Goal: Find specific page/section: Find specific page/section

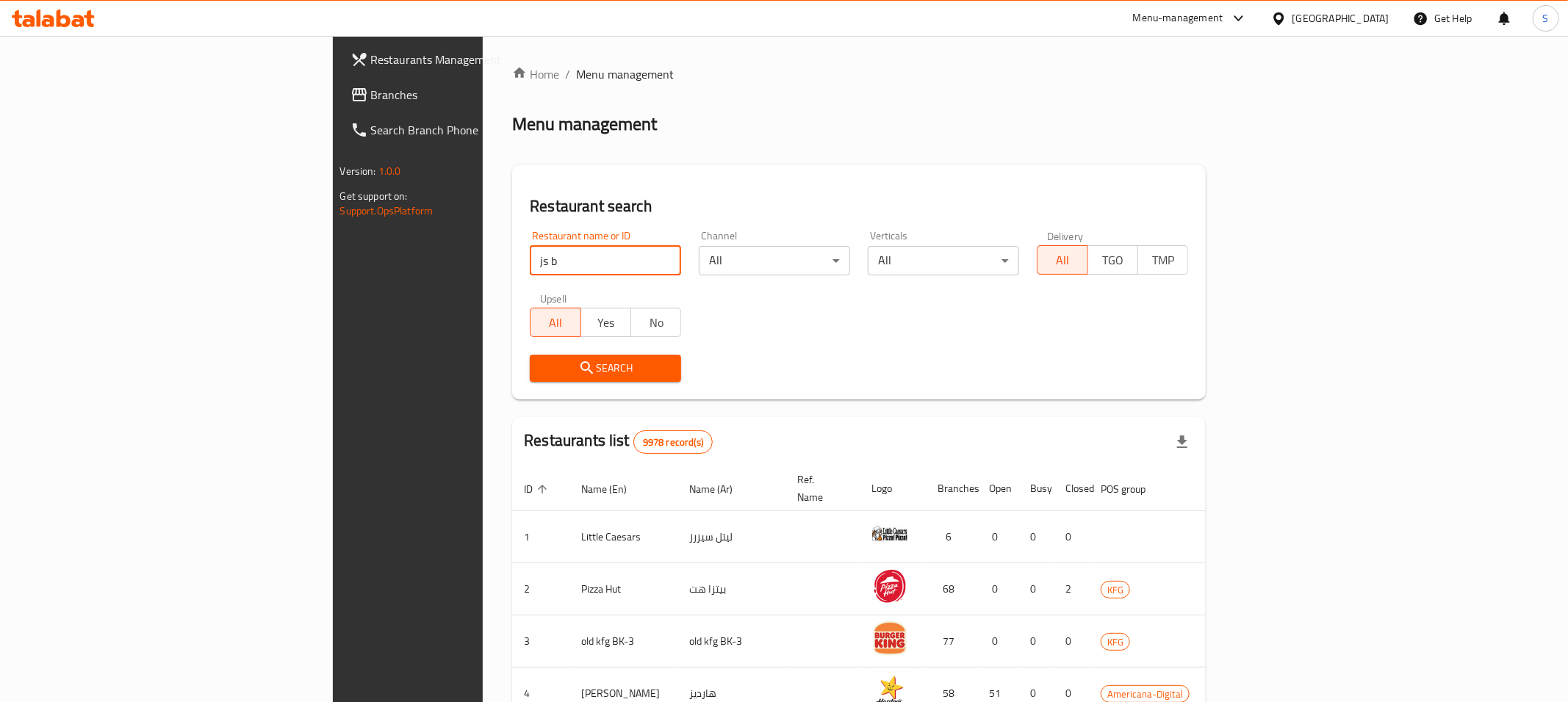
click button "Search" at bounding box center [605, 367] width 151 height 27
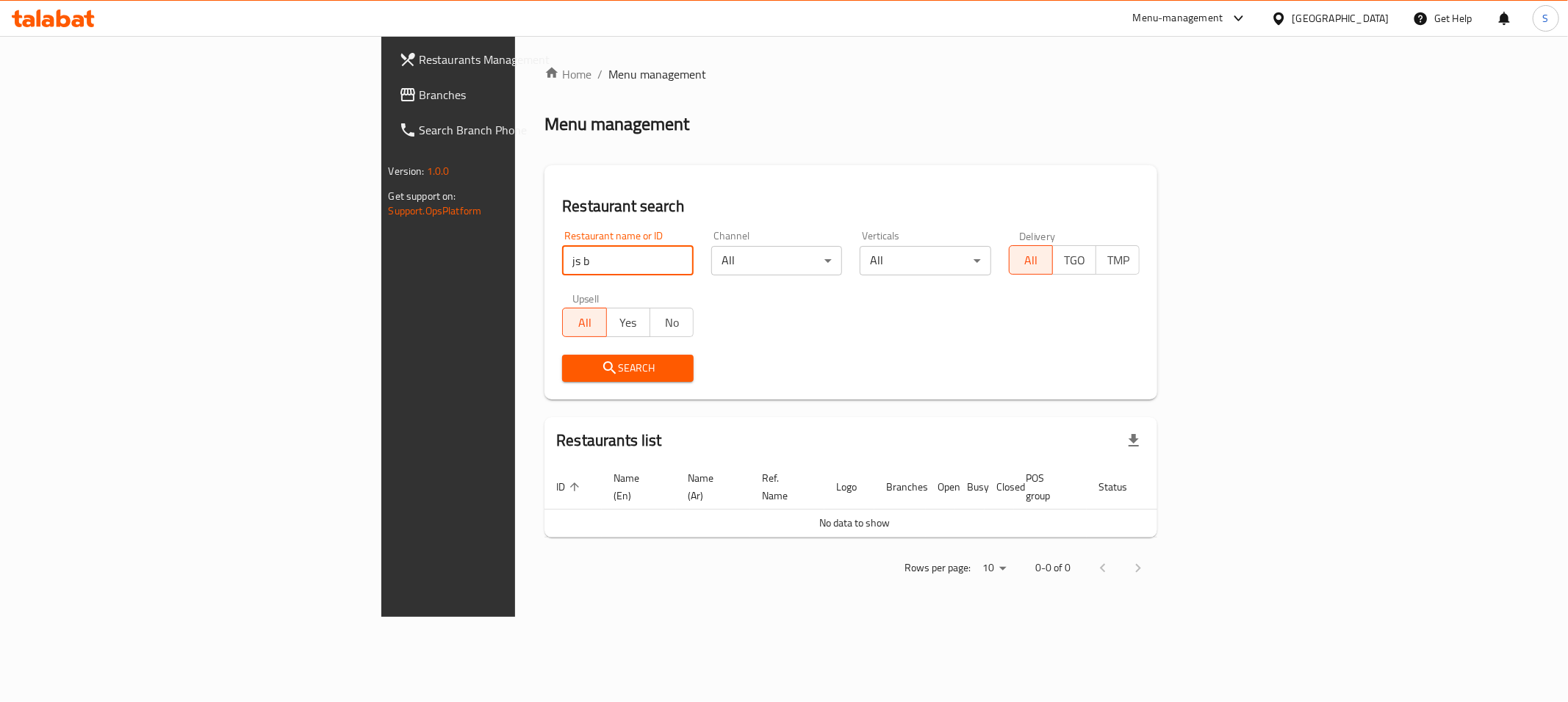
drag, startPoint x: 176, startPoint y: 261, endPoint x: 68, endPoint y: 270, distance: 108.4
click at [562, 270] on input "js b" at bounding box center [627, 260] width 132 height 29
type input "s bakery"
click button "Search" at bounding box center [627, 367] width 132 height 27
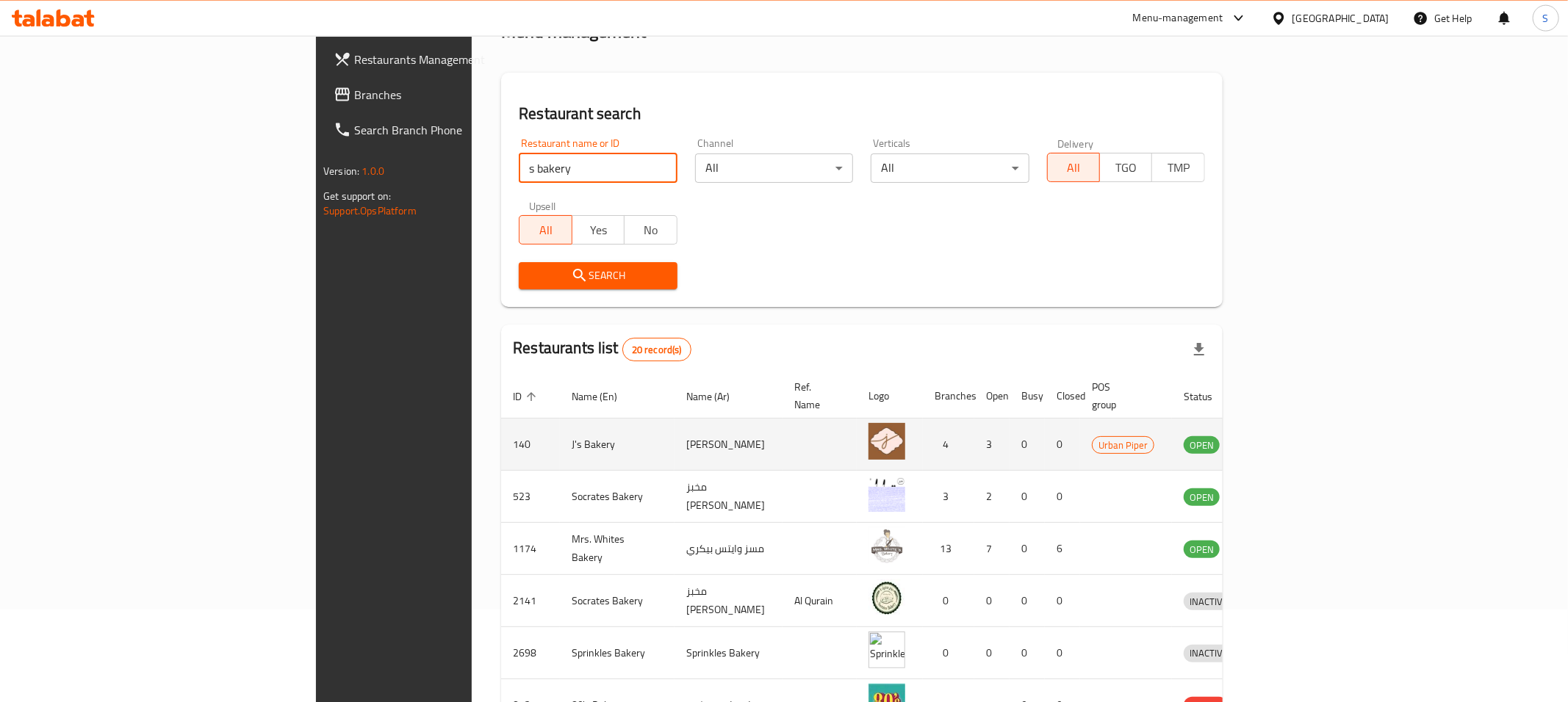
scroll to position [152, 0]
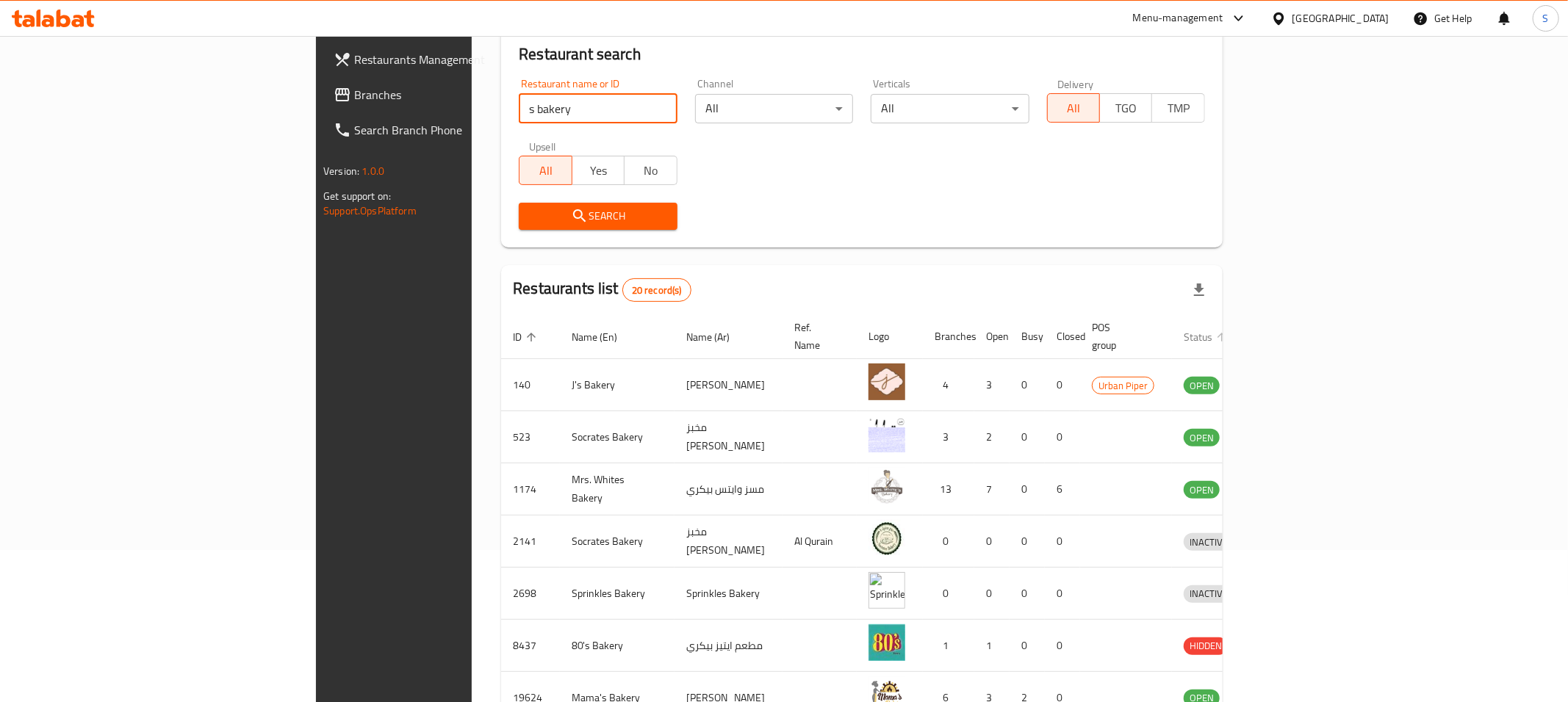
click at [1231, 334] on span "Status" at bounding box center [1207, 337] width 48 height 18
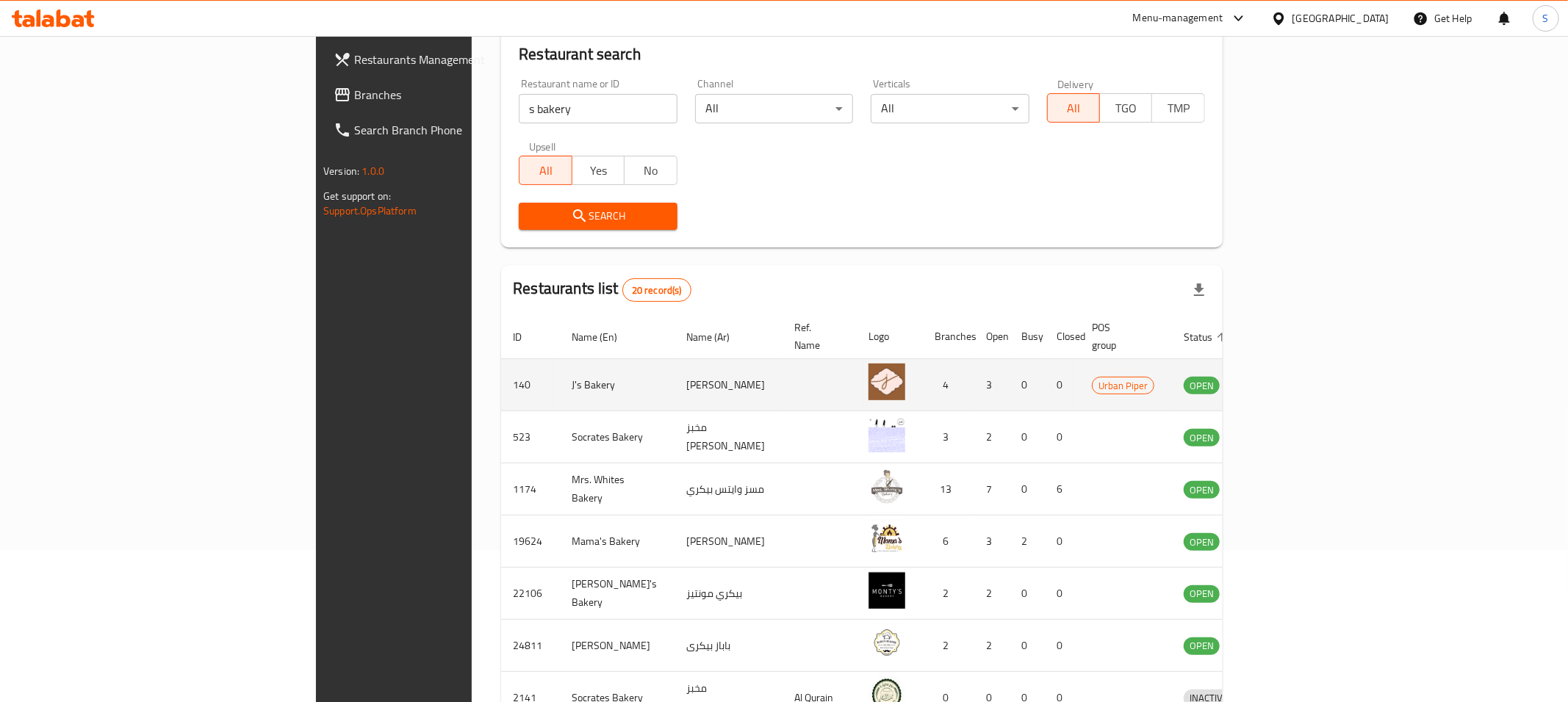
click at [560, 372] on td "J's Bakery" at bounding box center [617, 385] width 115 height 52
click at [501, 367] on td "140" at bounding box center [530, 385] width 59 height 52
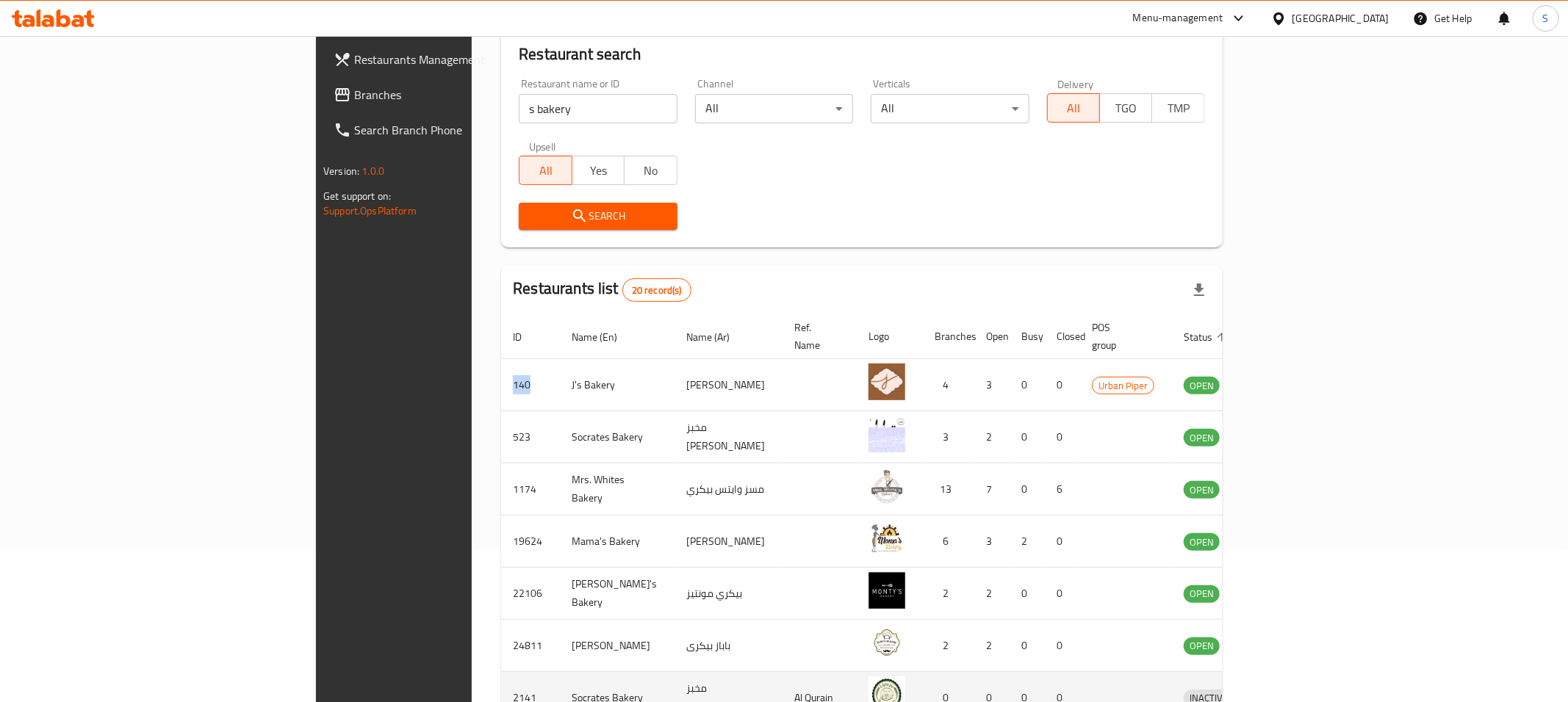
copy td "140"
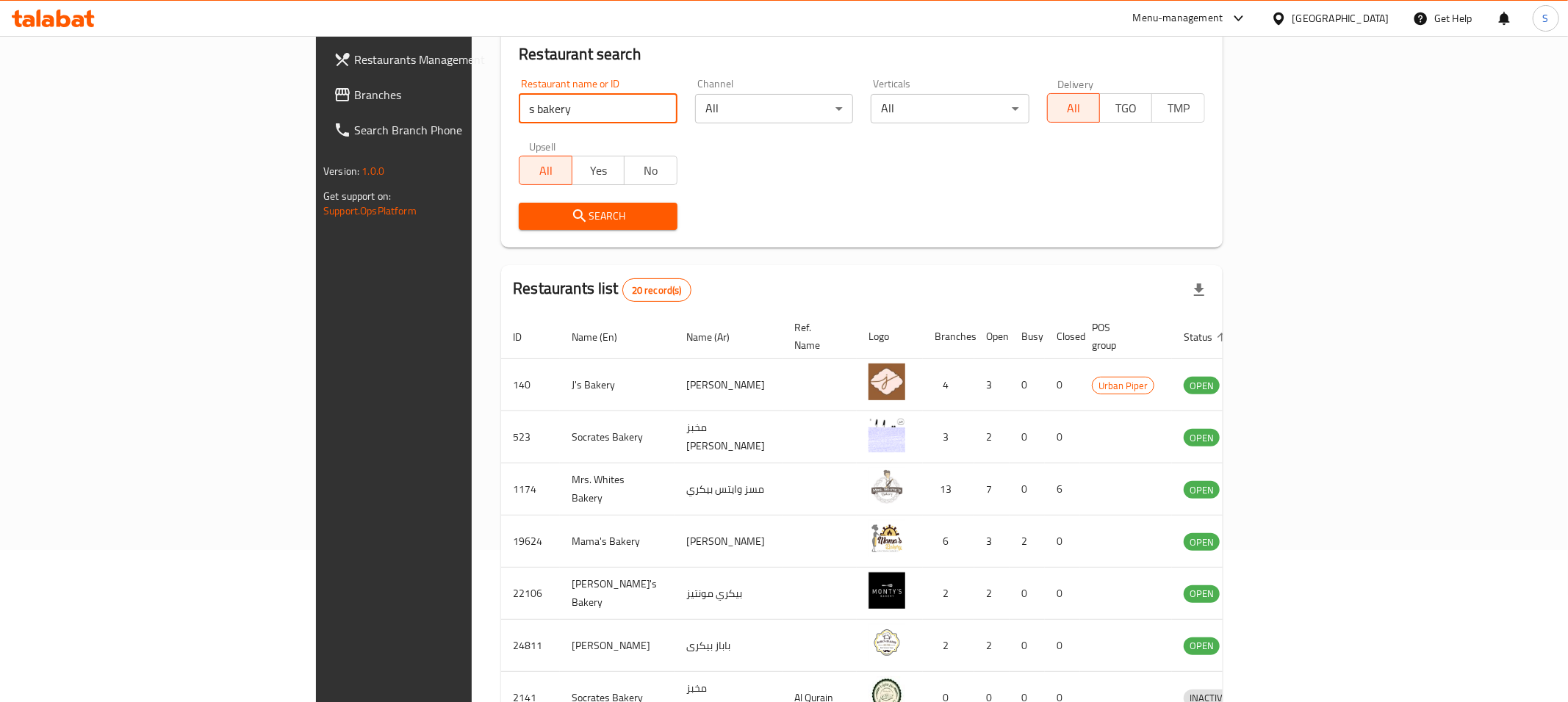
drag, startPoint x: 387, startPoint y: 112, endPoint x: 0, endPoint y: 154, distance: 389.3
click at [519, 123] on input "s bakery" at bounding box center [597, 108] width 158 height 29
click at [354, 92] on span "Branches" at bounding box center [460, 94] width 211 height 18
